Goal: Navigation & Orientation: Find specific page/section

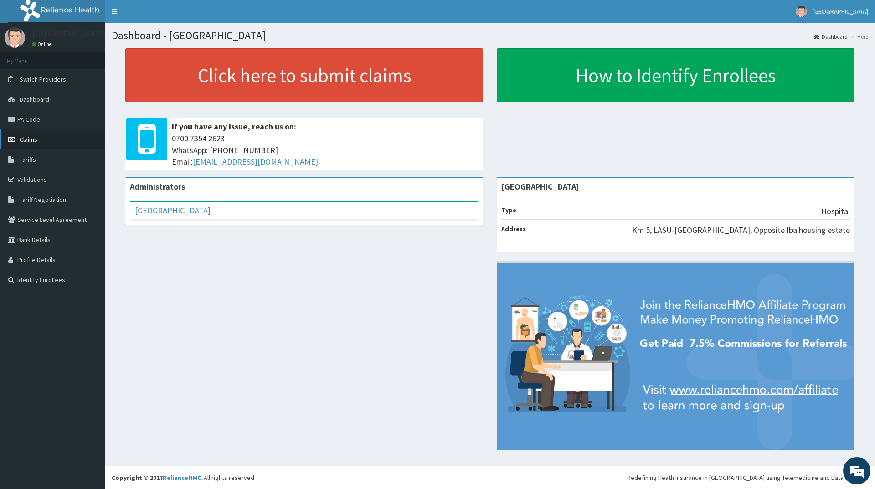
click at [30, 138] on span "Claims" at bounding box center [29, 139] width 18 height 8
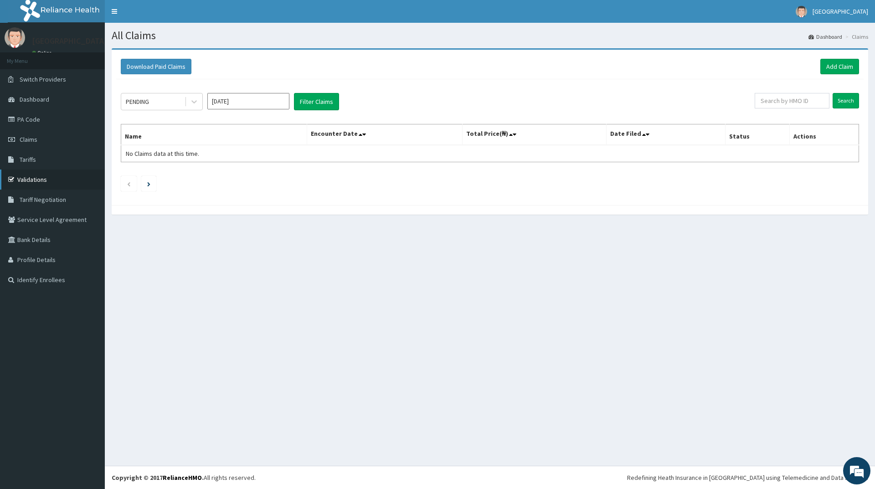
click at [37, 184] on link "Validations" at bounding box center [52, 179] width 105 height 20
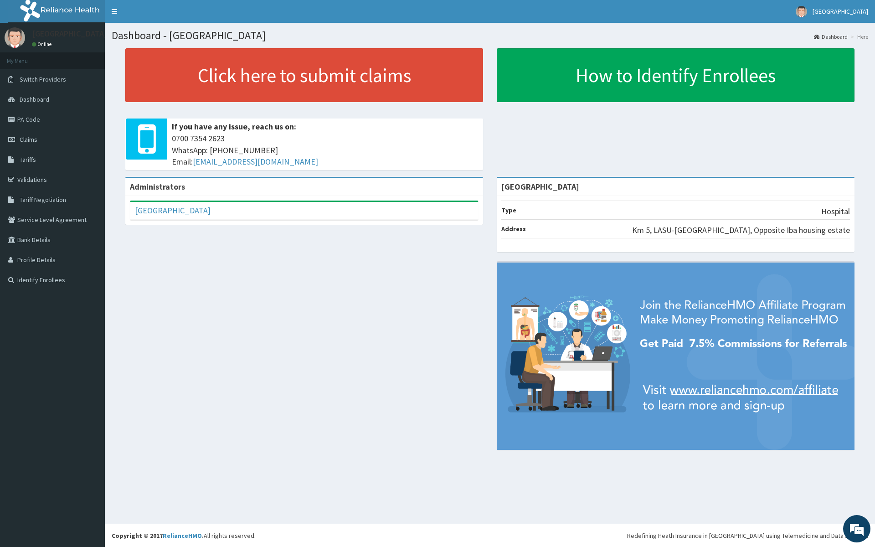
click at [10, 539] on aside "[GEOGRAPHIC_DATA] Online My Menu Switch Providers Dashboard PA Code Claims Tari…" at bounding box center [52, 273] width 105 height 547
click at [10, 538] on aside "[GEOGRAPHIC_DATA] Online My Menu Switch Providers Dashboard PA Code Claims Tari…" at bounding box center [52, 273] width 105 height 547
click at [63, 308] on aside "[GEOGRAPHIC_DATA] Online My Menu Switch Providers Dashboard PA Code Claims Tari…" at bounding box center [52, 273] width 105 height 547
click at [34, 94] on link "Dashboard" at bounding box center [52, 99] width 105 height 20
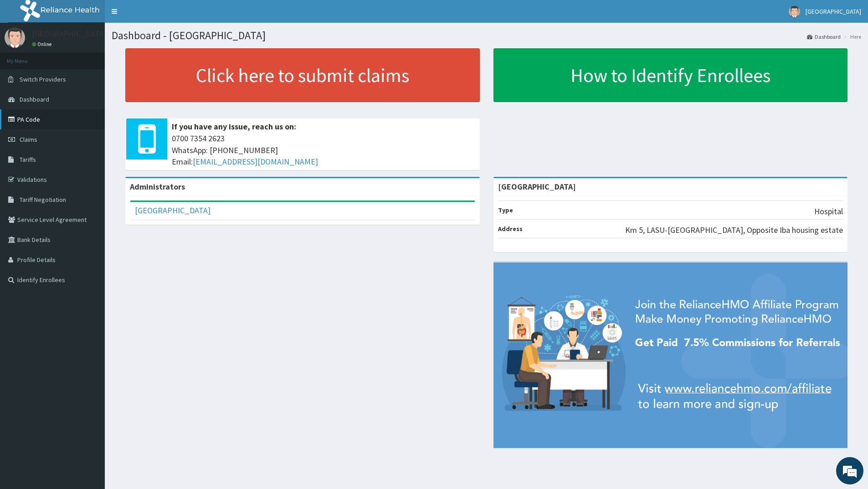
click at [35, 120] on link "PA Code" at bounding box center [52, 119] width 105 height 20
